Goal: Check status

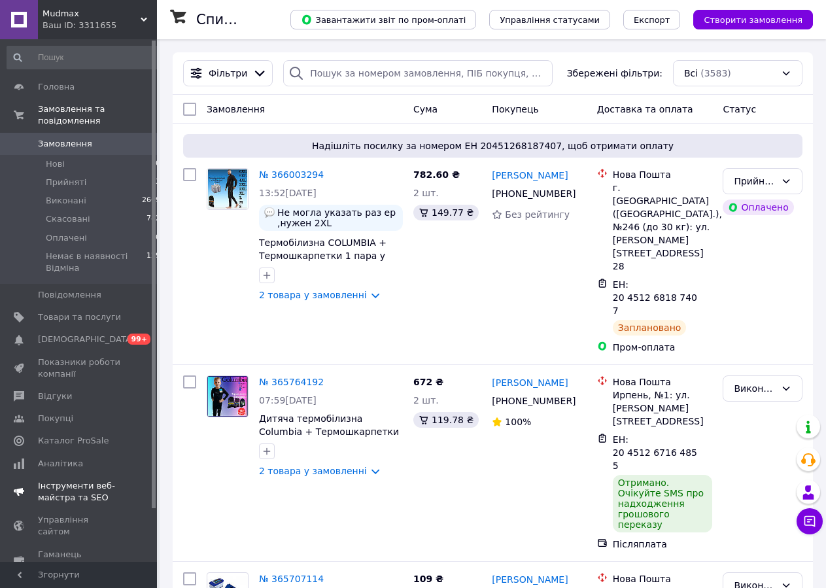
click at [69, 334] on span "[DEMOGRAPHIC_DATA]" at bounding box center [86, 340] width 97 height 12
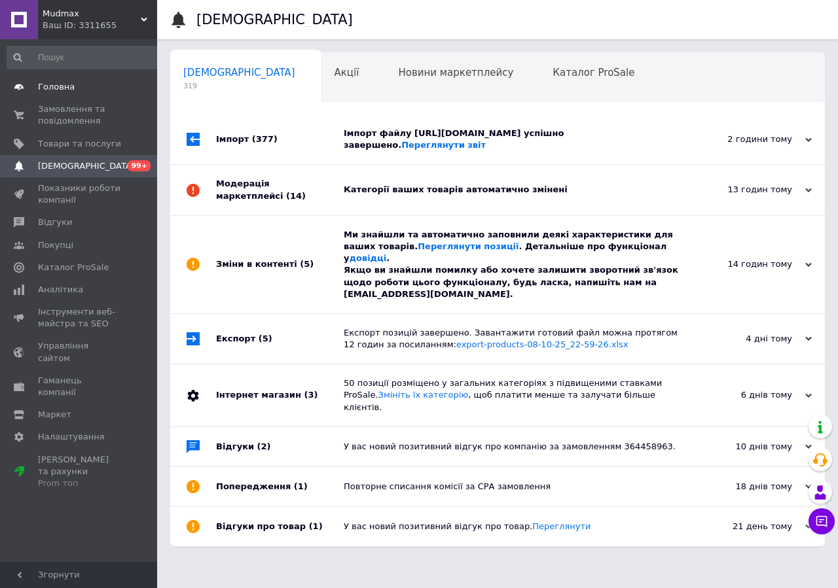
scroll to position [0, 1]
click at [118, 108] on span "Замовлення та повідомлення" at bounding box center [79, 115] width 83 height 24
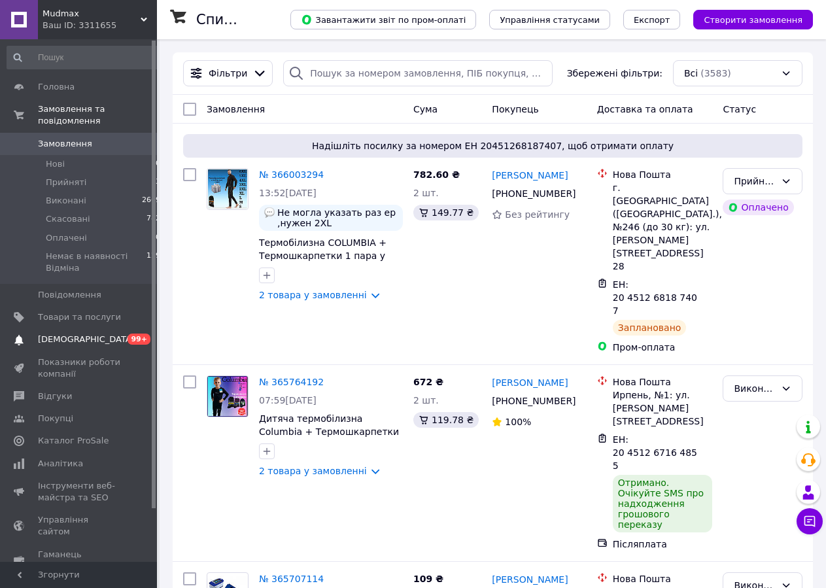
click at [117, 328] on link "Сповіщення 0 99+" at bounding box center [84, 339] width 168 height 22
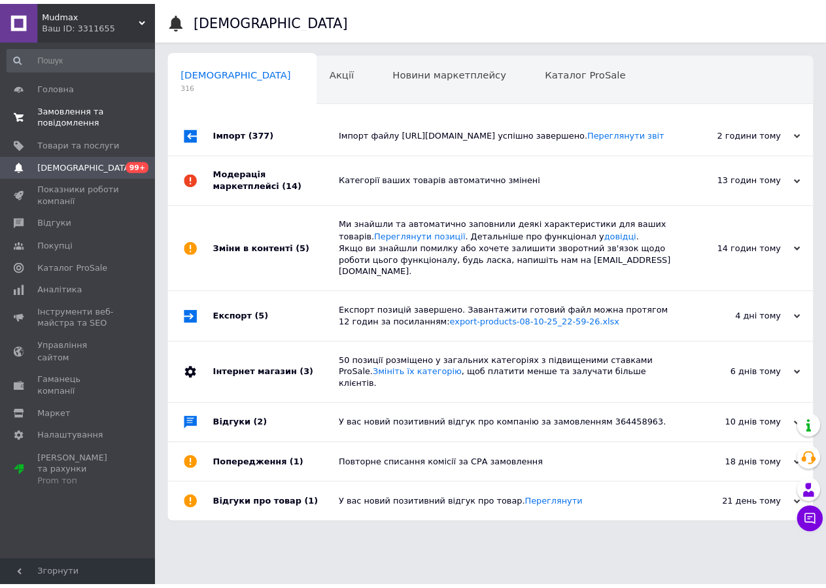
scroll to position [0, 1]
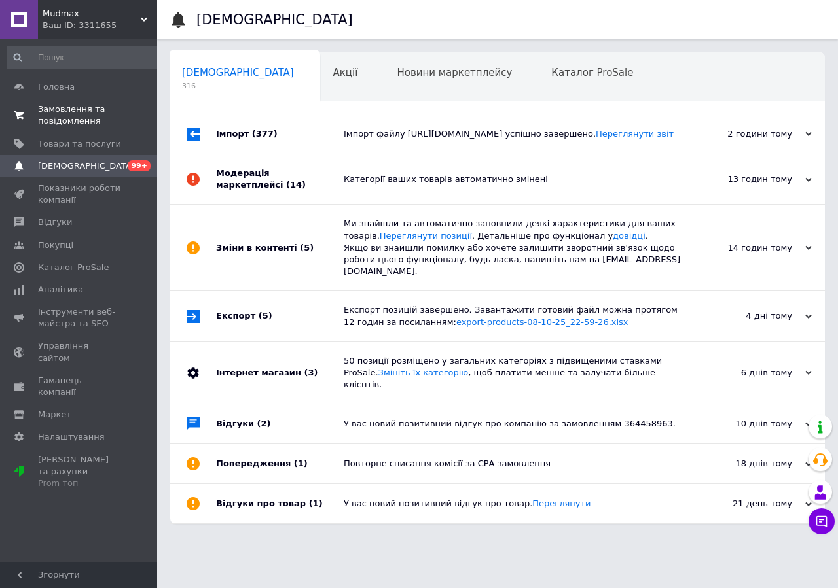
click at [84, 128] on link "Замовлення та повідомлення 0 0" at bounding box center [84, 115] width 168 height 34
